Goal: Task Accomplishment & Management: Manage account settings

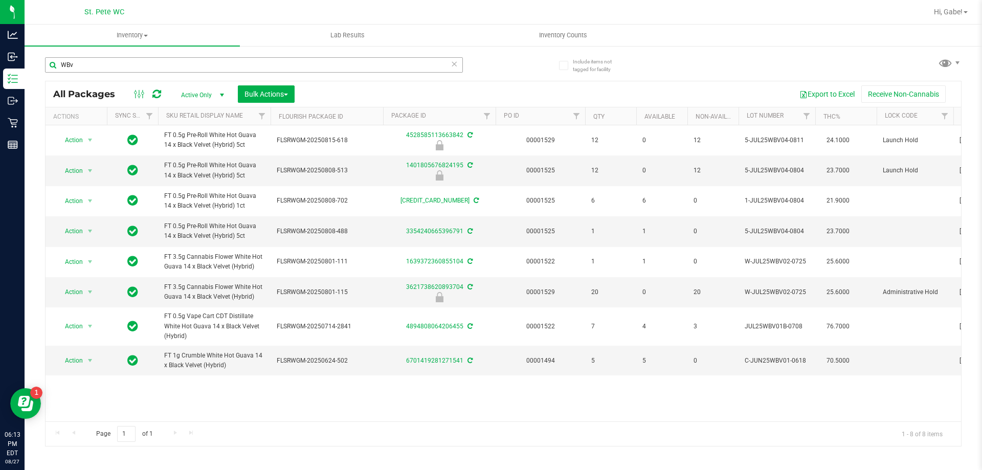
click at [113, 60] on input "WBv" at bounding box center [254, 64] width 418 height 15
click at [112, 59] on input "WBv" at bounding box center [254, 64] width 418 height 15
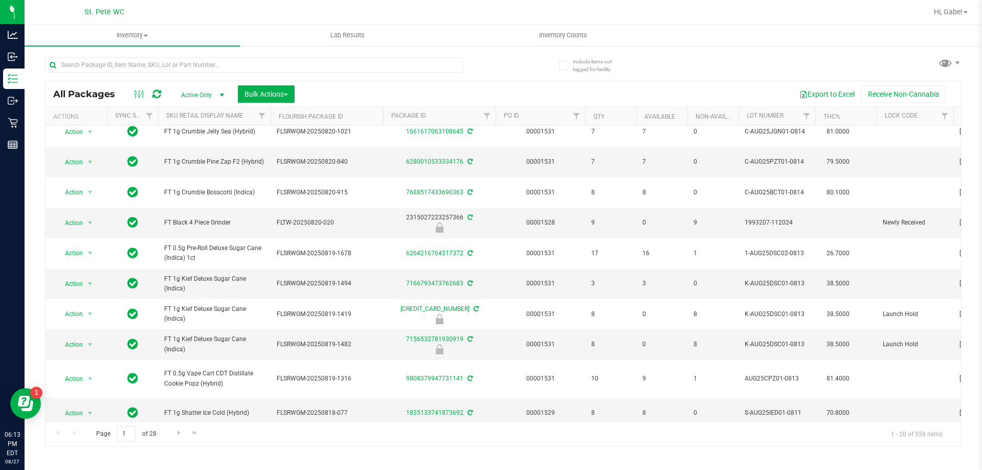
scroll to position [255, 0]
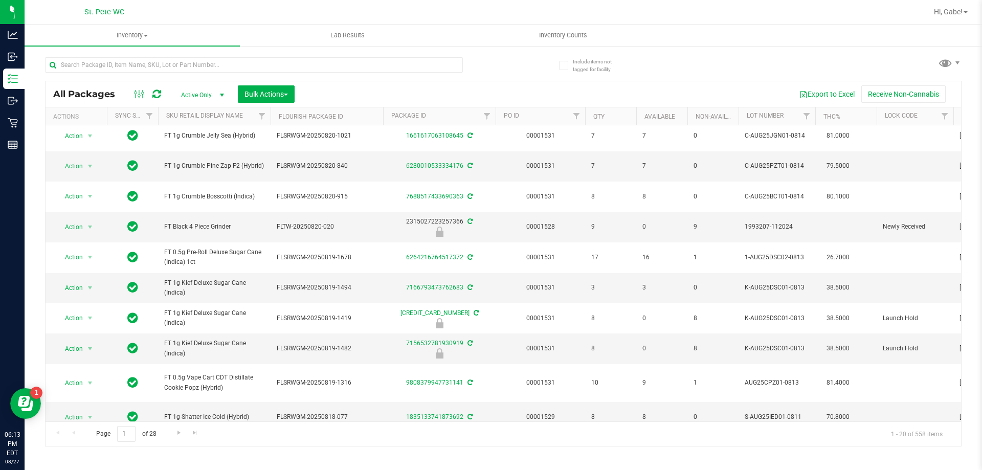
click at [520, 70] on div "All Packages Active Only Active Only Lab Samples Locked All External Internal B…" at bounding box center [503, 247] width 917 height 399
click at [835, 86] on button "Export to Excel" at bounding box center [827, 93] width 69 height 17
click at [967, 33] on ul "Inventory All packages All inventory Waste log Create inventory Lab Results Inv…" at bounding box center [516, 36] width 982 height 22
click at [382, 59] on input "text" at bounding box center [254, 64] width 418 height 15
type input "lighter"
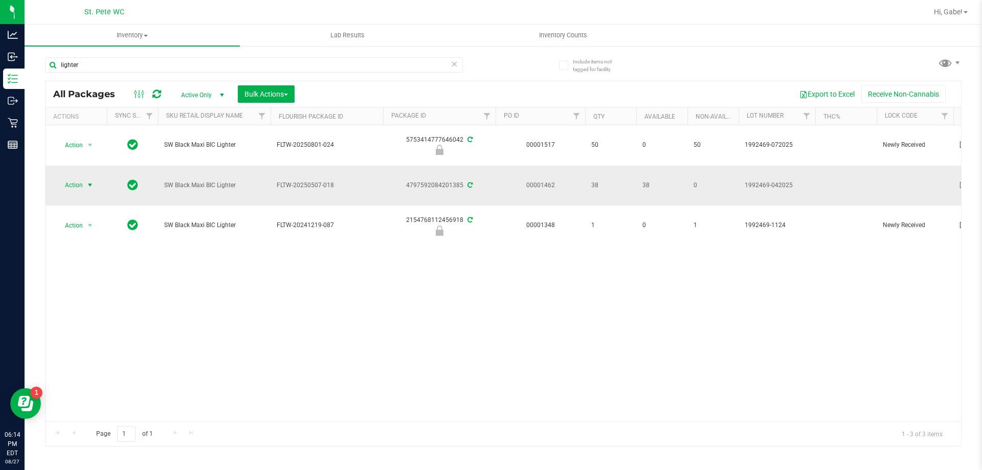
click at [88, 188] on span "select" at bounding box center [90, 185] width 8 height 8
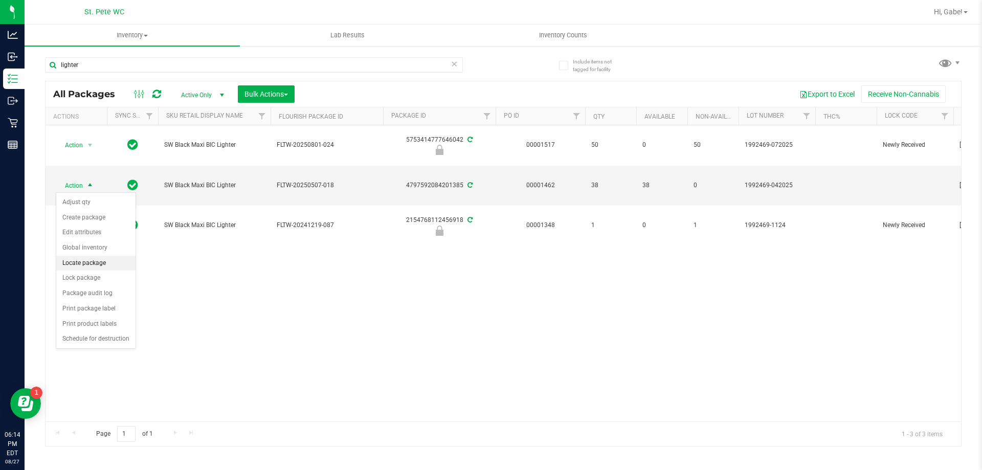
click at [90, 270] on li "Locate package" at bounding box center [95, 263] width 79 height 15
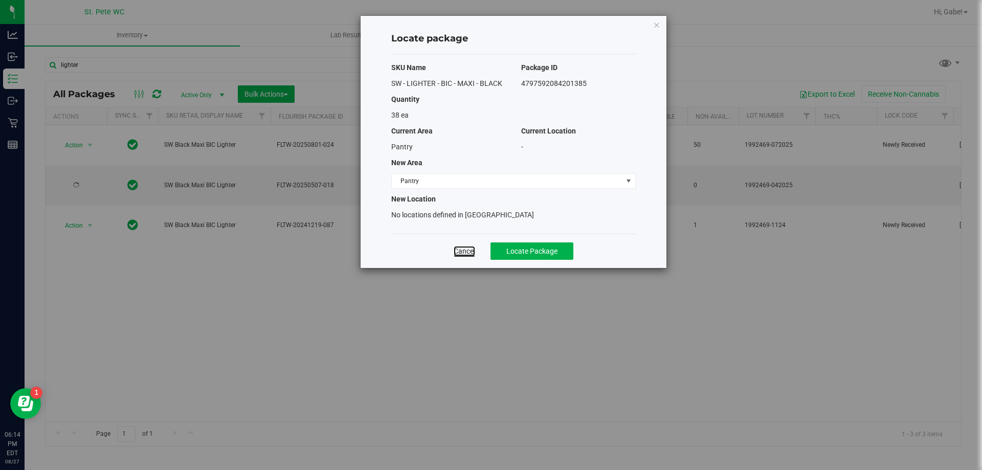
click at [466, 253] on link "Cancel" at bounding box center [464, 251] width 21 height 10
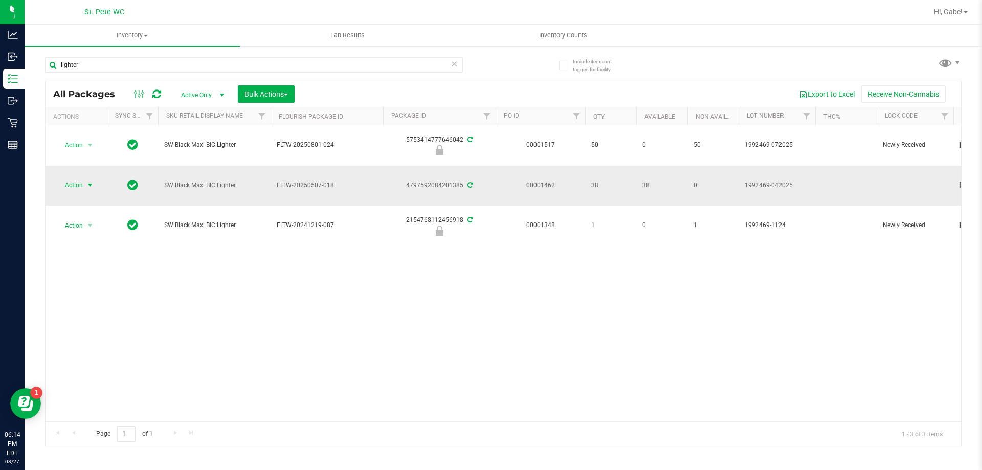
click at [80, 186] on span "Action" at bounding box center [70, 185] width 28 height 14
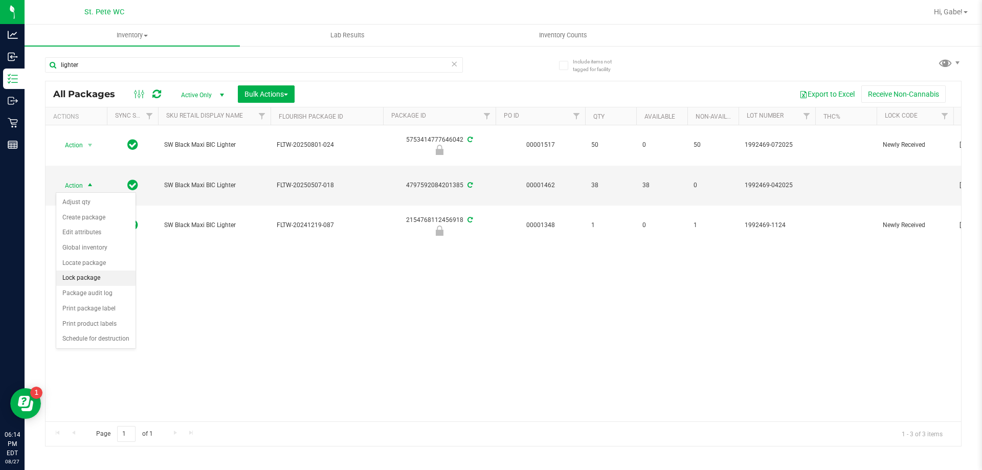
click at [91, 273] on li "Lock package" at bounding box center [95, 278] width 79 height 15
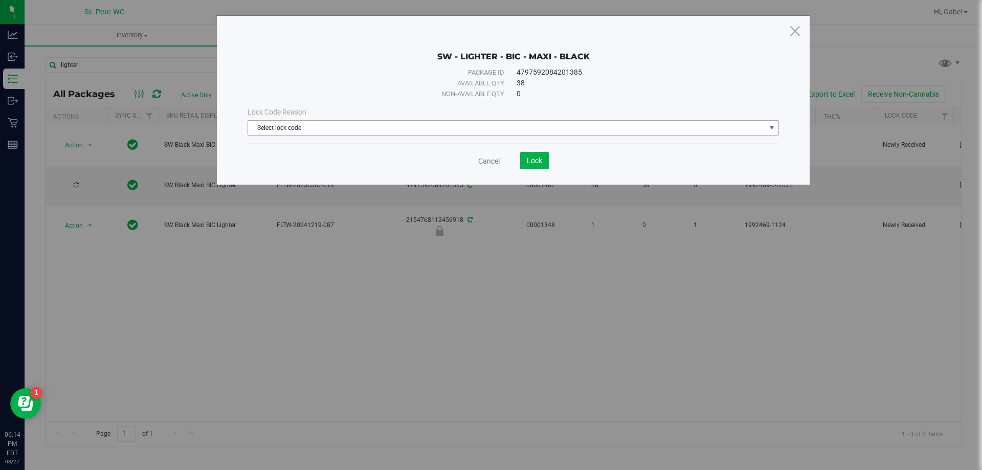
click at [506, 130] on span "Select lock code" at bounding box center [507, 128] width 518 height 14
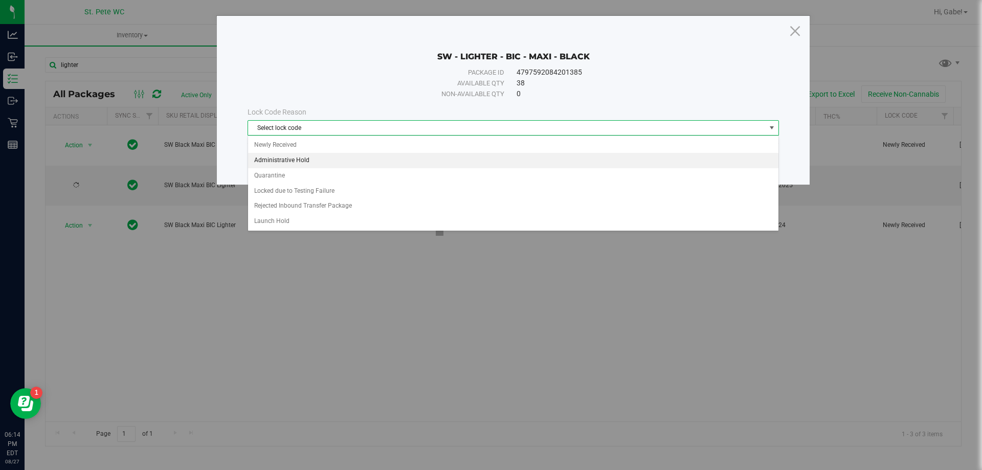
click at [286, 157] on li "Administrative Hold" at bounding box center [513, 160] width 530 height 15
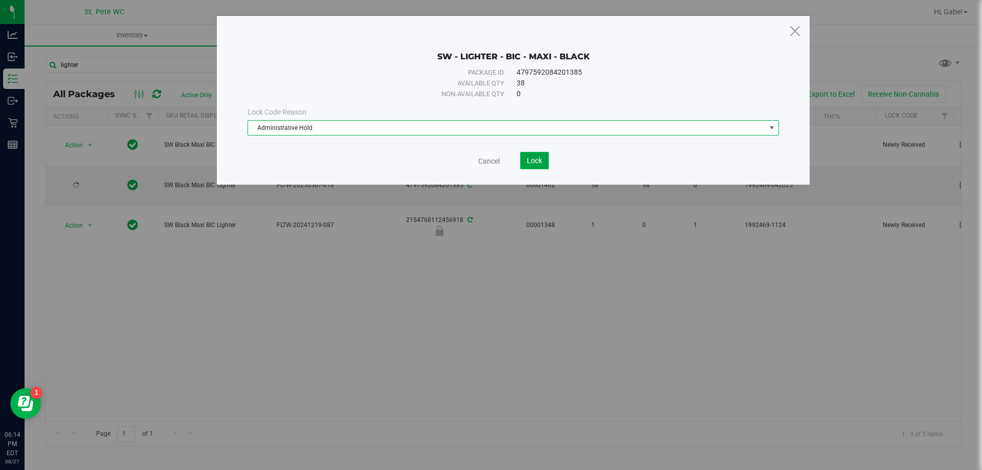
click at [534, 160] on span "Lock" at bounding box center [534, 161] width 15 height 8
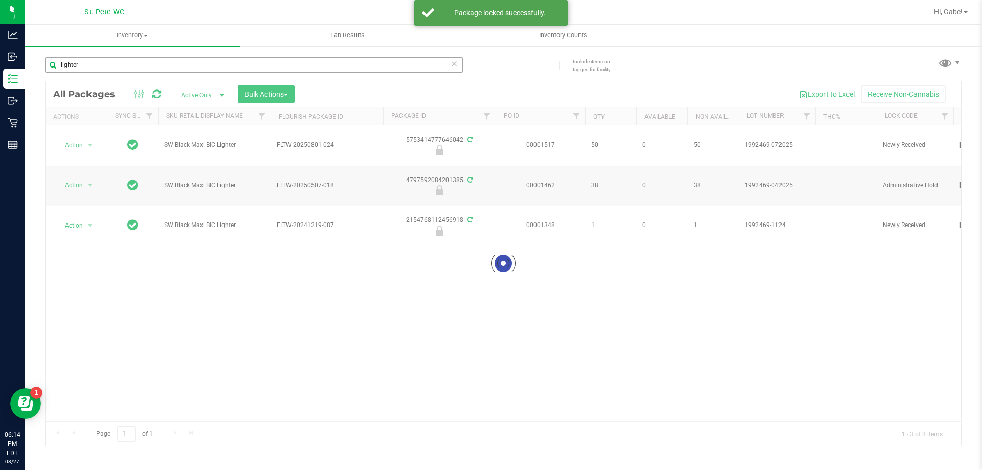
click at [451, 60] on icon at bounding box center [454, 63] width 7 height 12
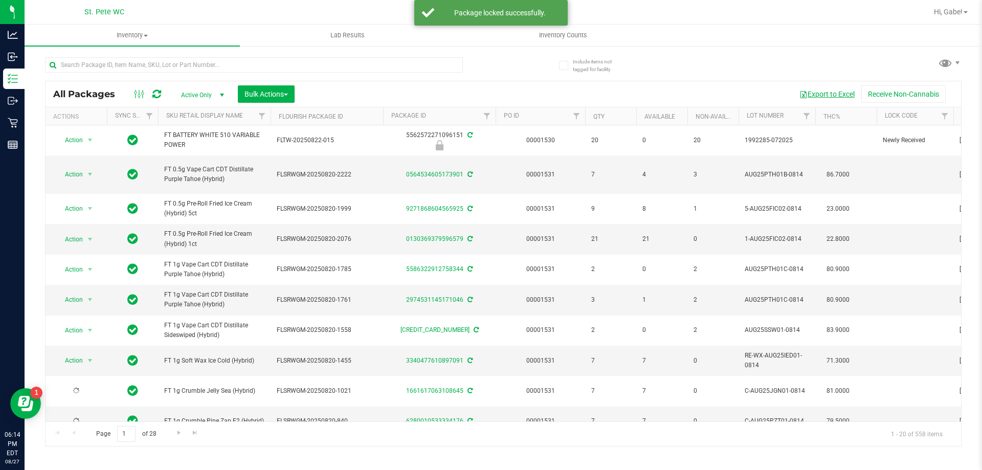
click at [831, 94] on button "Export to Excel" at bounding box center [827, 93] width 69 height 17
click at [743, 52] on div "All Packages Active Only Active Only Lab Samples Locked All External Internal B…" at bounding box center [503, 247] width 917 height 399
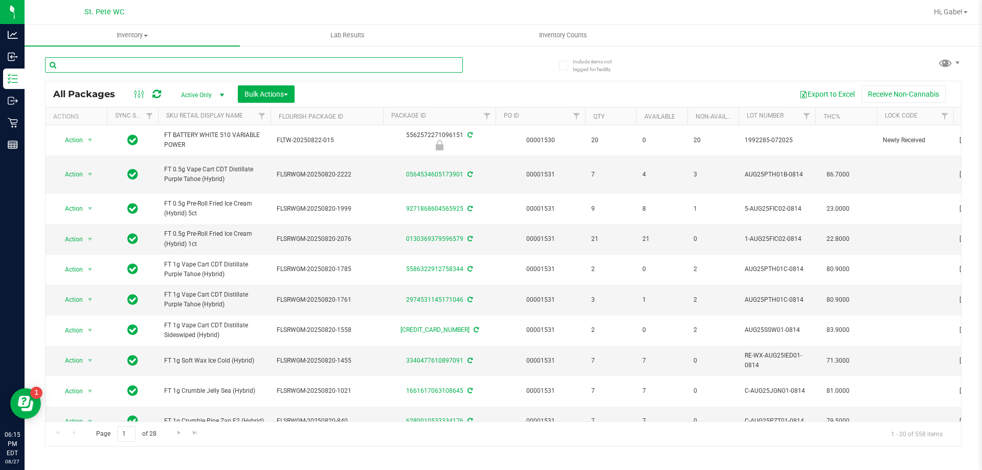
click at [187, 62] on input "text" at bounding box center [254, 64] width 418 height 15
type input "battery"
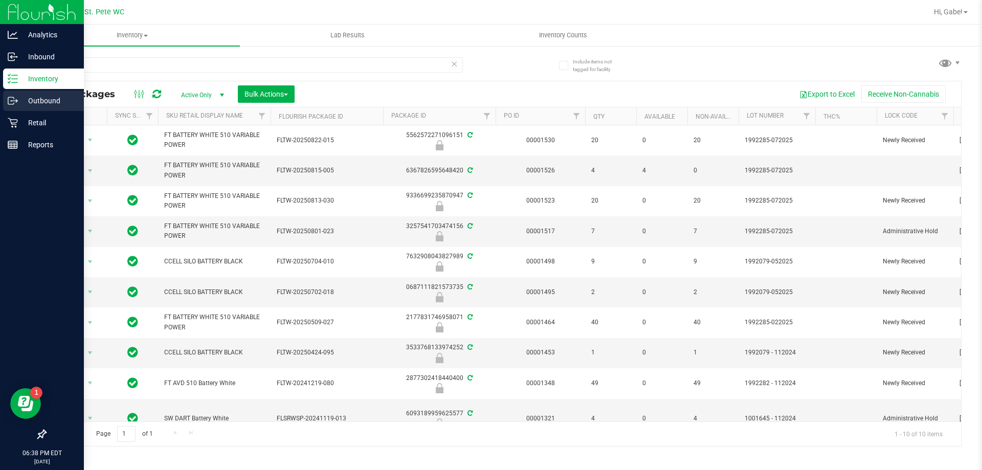
click at [19, 110] on div "Outbound" at bounding box center [43, 101] width 81 height 20
click at [14, 123] on icon at bounding box center [13, 123] width 10 height 10
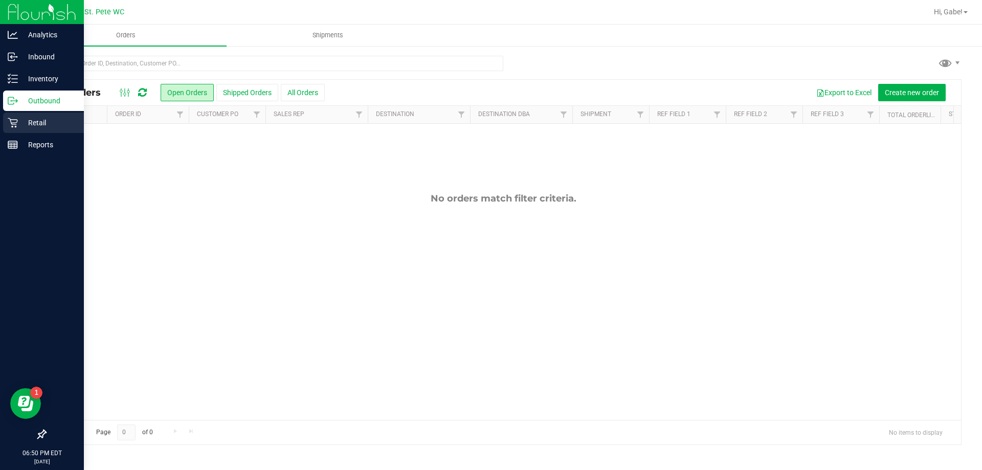
click at [60, 119] on p "Retail" at bounding box center [48, 123] width 61 height 12
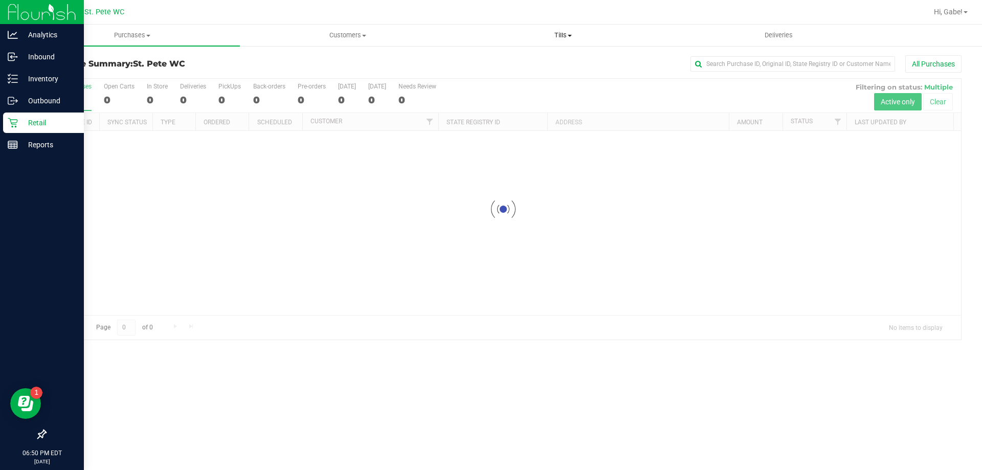
click at [556, 42] on uib-tab-heading "Tills Manage tills Reconcile e-payments" at bounding box center [563, 35] width 214 height 20
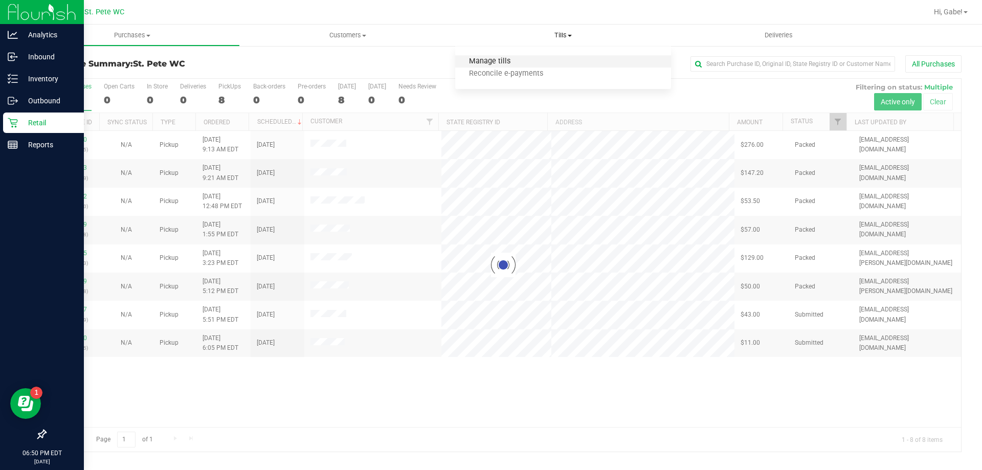
click at [514, 62] on span "Manage tills" at bounding box center [489, 61] width 69 height 9
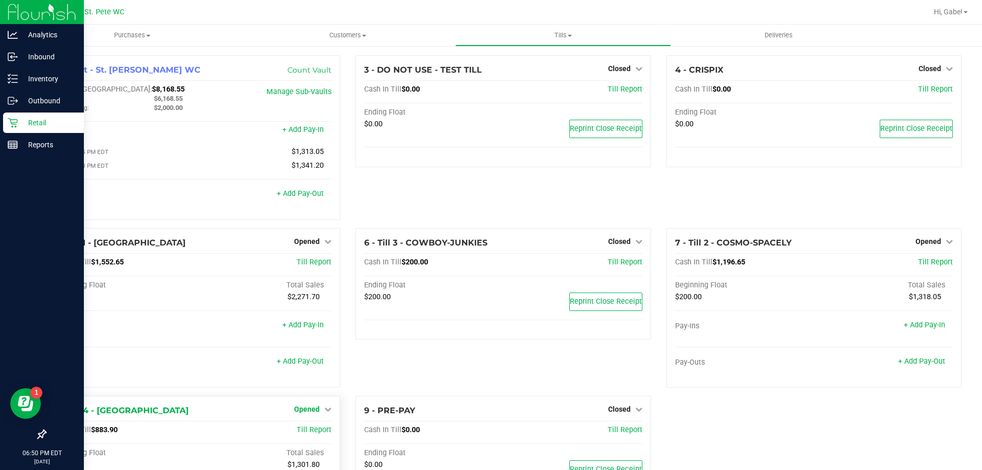
click at [307, 413] on span "Opened" at bounding box center [307, 409] width 26 height 8
click at [308, 430] on link "Close Till" at bounding box center [309, 430] width 28 height 8
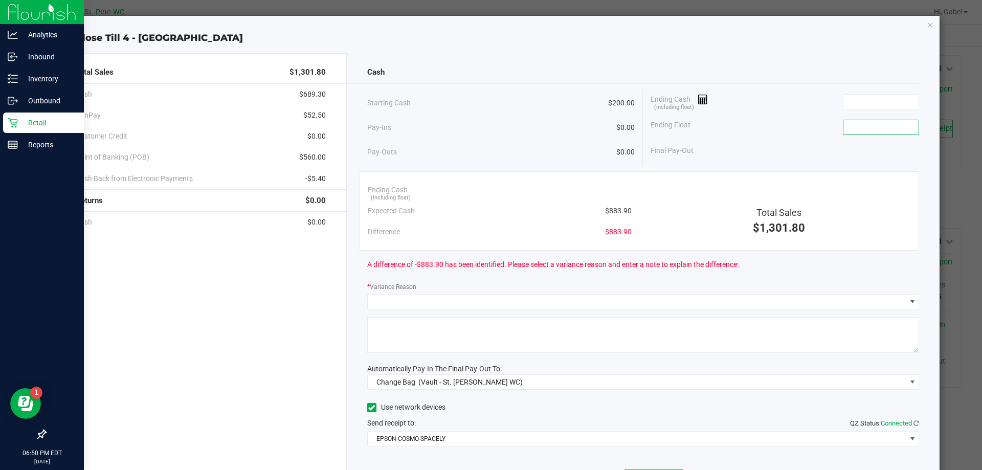
click at [854, 131] on input at bounding box center [881, 127] width 75 height 14
type input "$200.00"
click at [845, 102] on input at bounding box center [881, 102] width 75 height 14
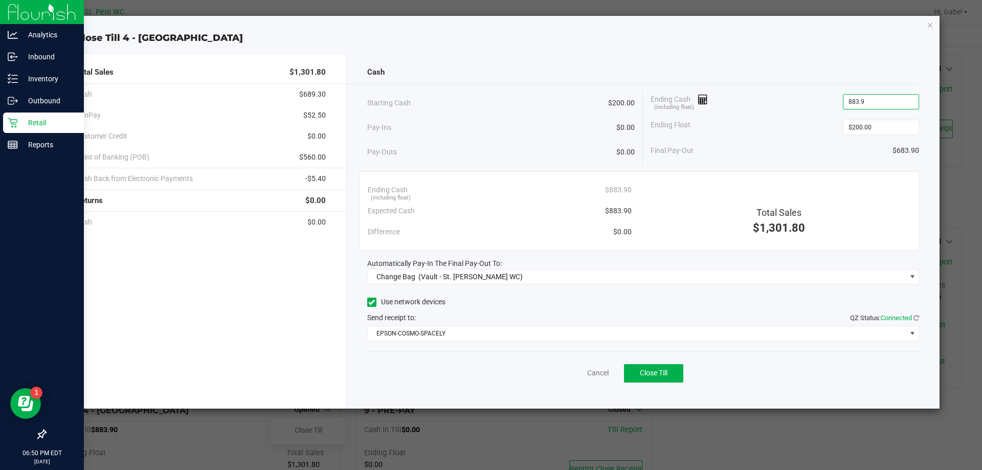
type input "$883.90"
click at [807, 122] on div "Ending Float $200.00" at bounding box center [785, 128] width 269 height 26
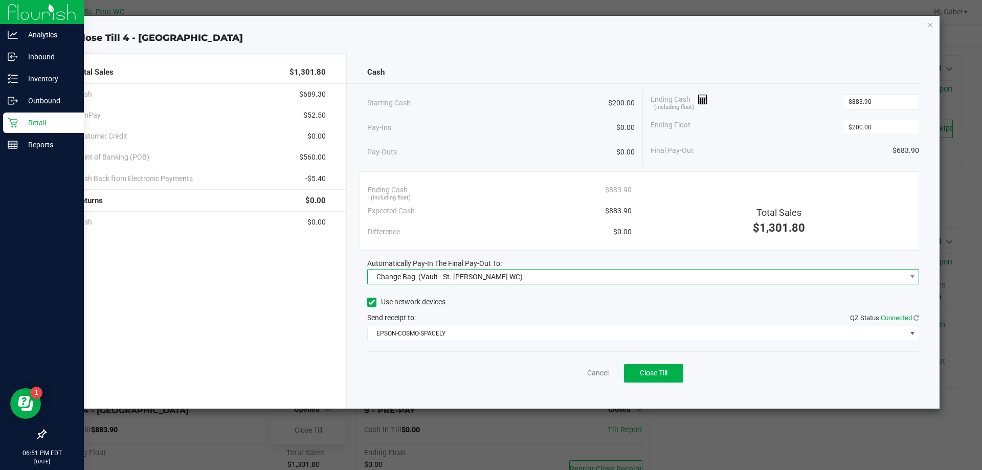
click at [778, 273] on span "Change Bag (Vault - St. [PERSON_NAME] WC)" at bounding box center [637, 277] width 539 height 14
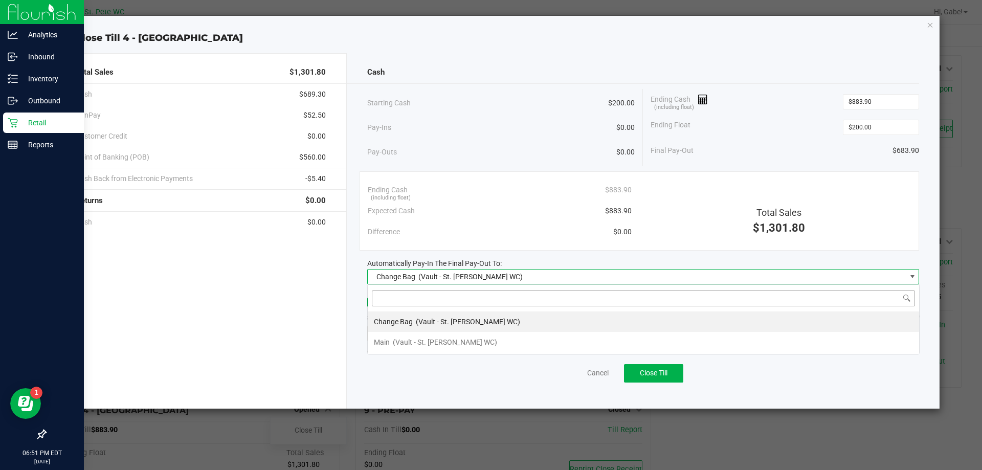
scroll to position [15, 552]
click at [662, 336] on li "Main (Vault - St. [PERSON_NAME] WC)" at bounding box center [643, 342] width 551 height 20
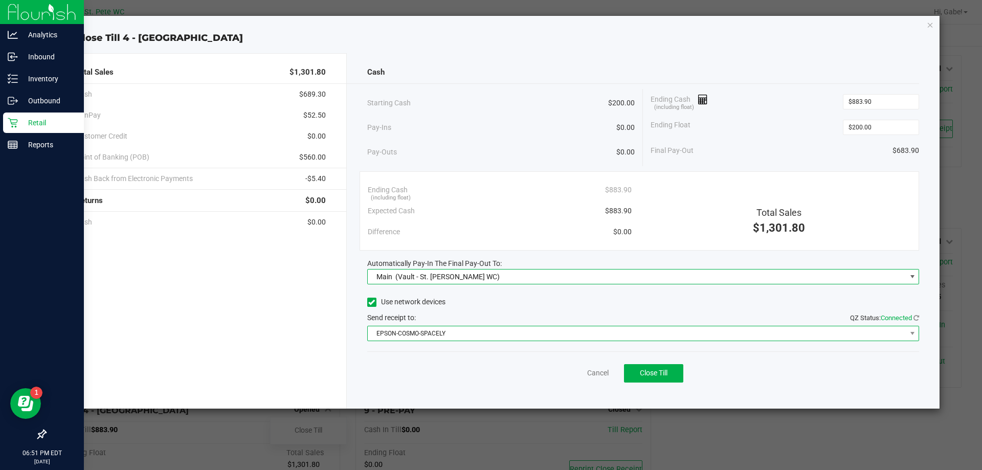
click at [637, 337] on span "EPSON-COSMO-SPACELY" at bounding box center [637, 333] width 539 height 14
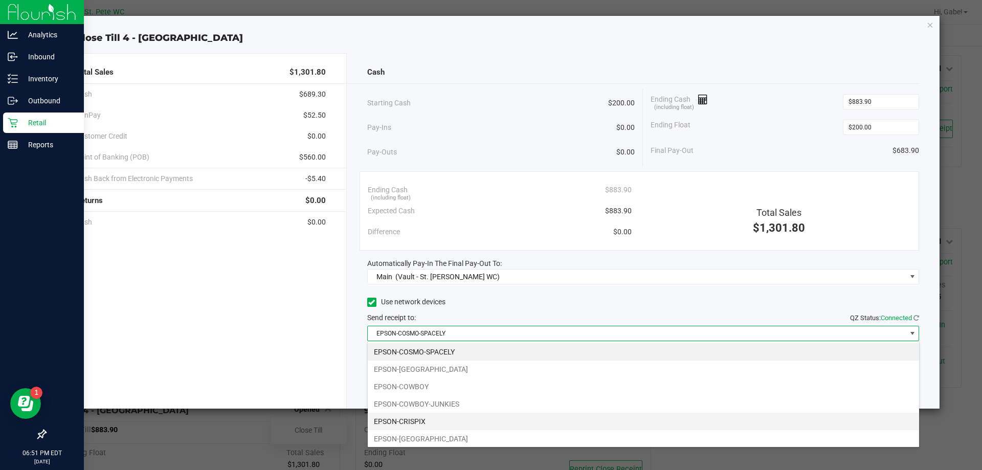
click at [570, 425] on li "EPSON-CRISPIX" at bounding box center [643, 421] width 551 height 17
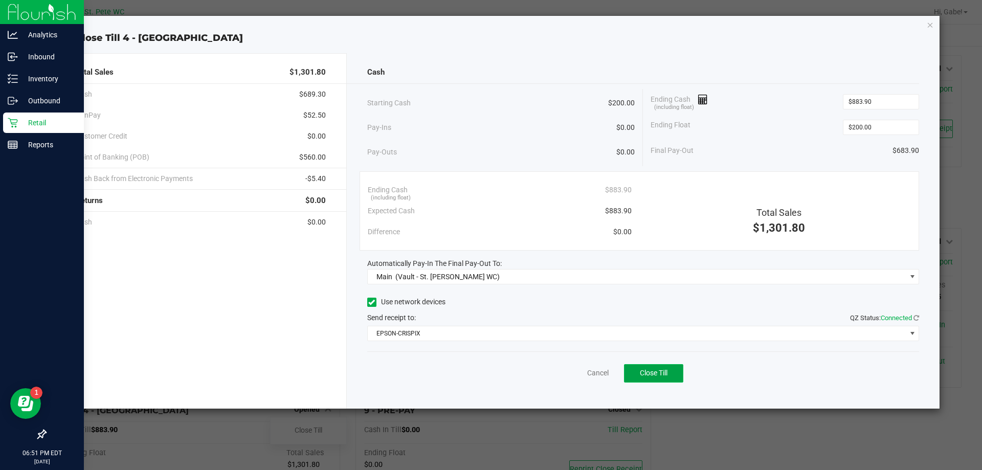
click at [645, 372] on span "Close Till" at bounding box center [654, 373] width 28 height 8
